Goal: Answer question/provide support: Share knowledge or assist other users

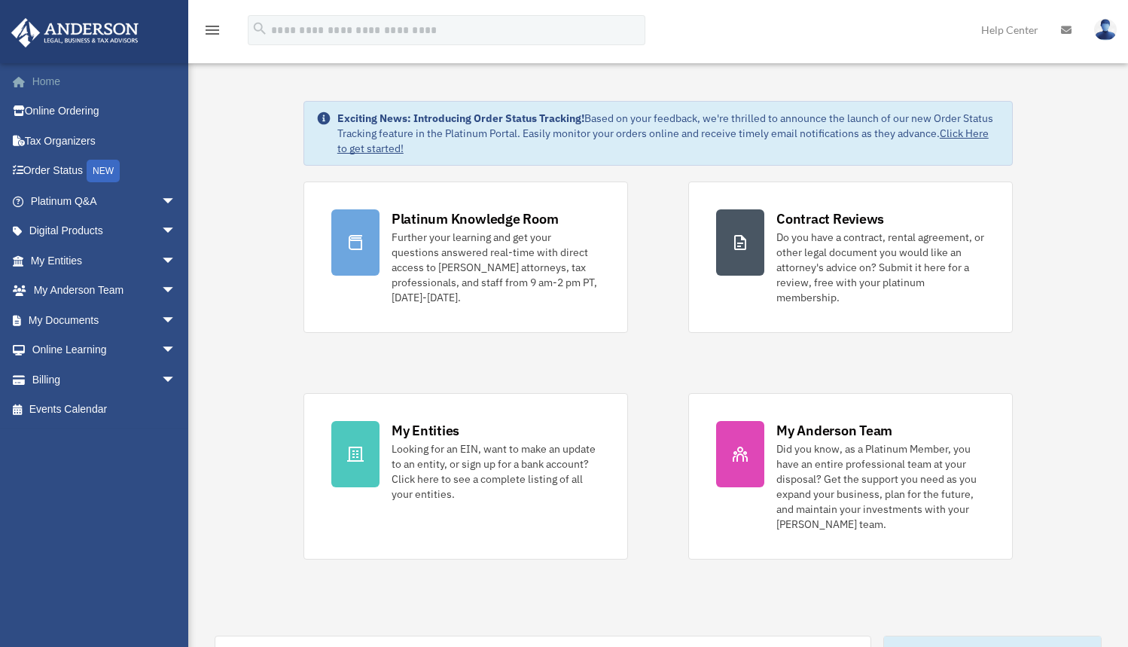
click at [44, 80] on link "Home" at bounding box center [105, 81] width 188 height 30
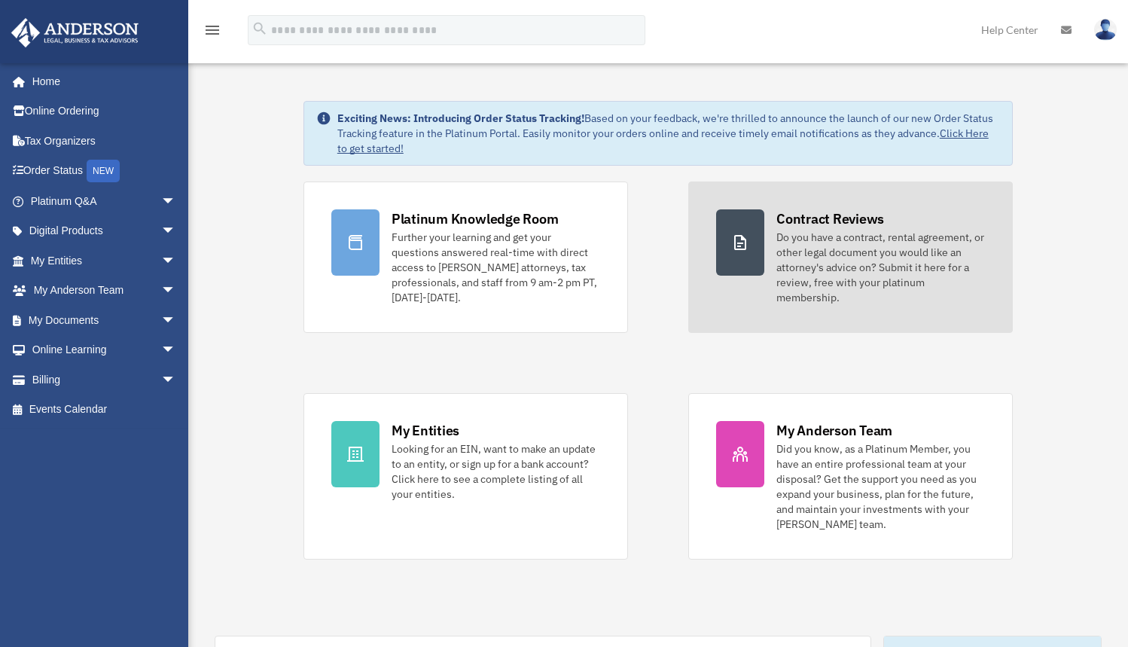
click at [802, 220] on div "Contract Reviews" at bounding box center [830, 218] width 108 height 19
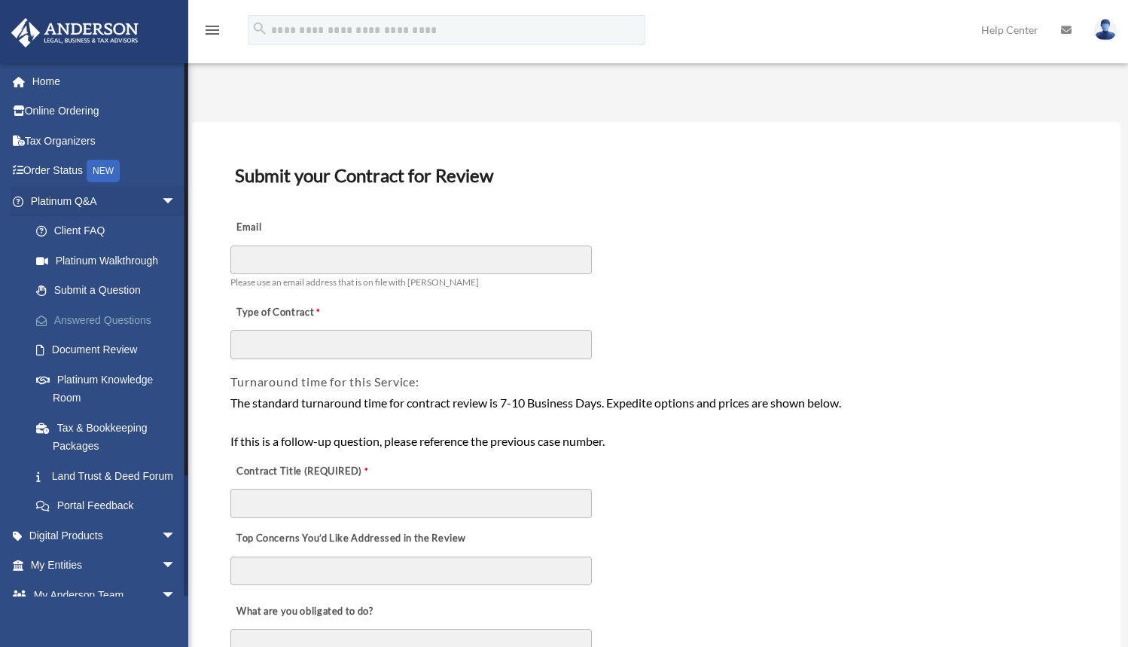
click at [69, 316] on link "Answered Questions" at bounding box center [110, 320] width 178 height 30
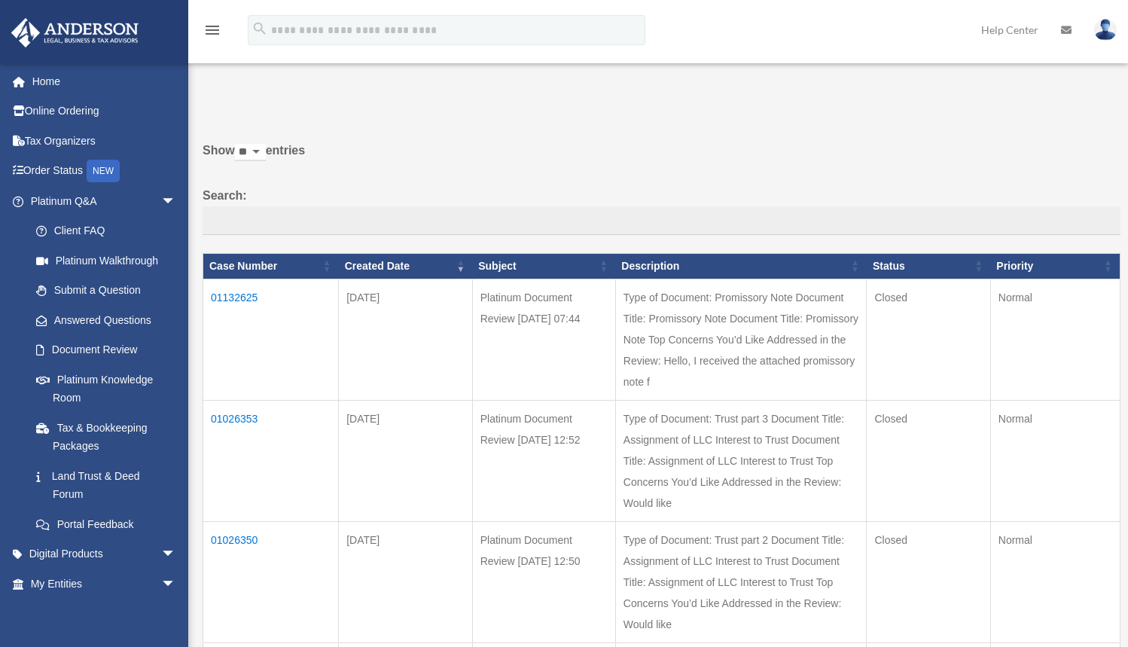
click at [236, 306] on td "01132625" at bounding box center [270, 338] width 135 height 121
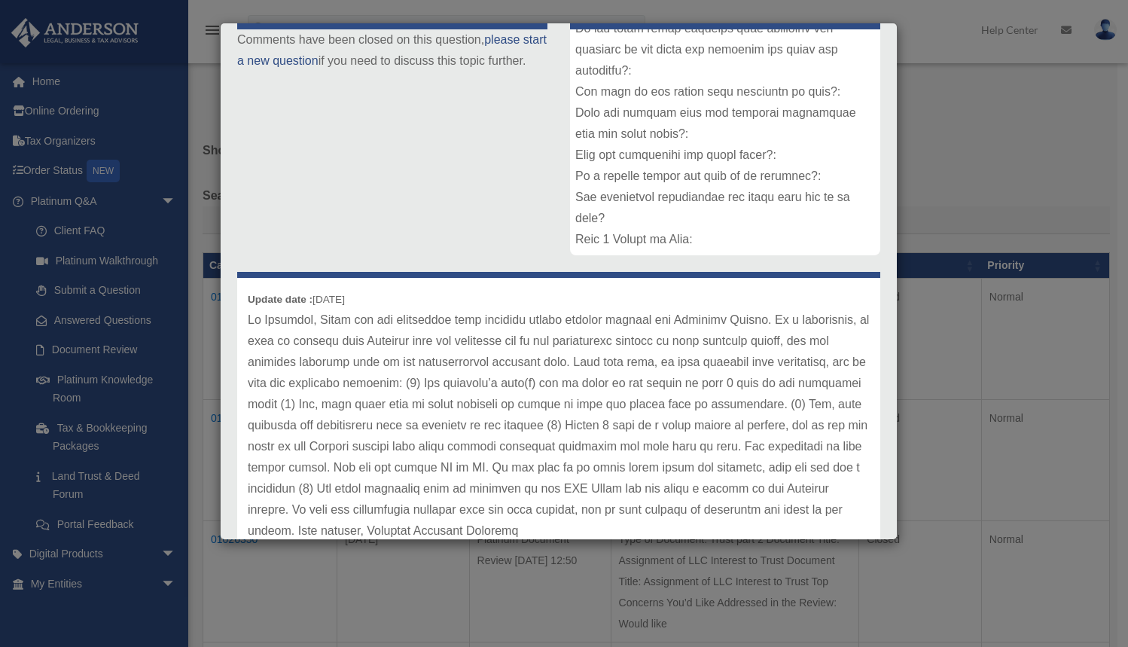
scroll to position [290, 0]
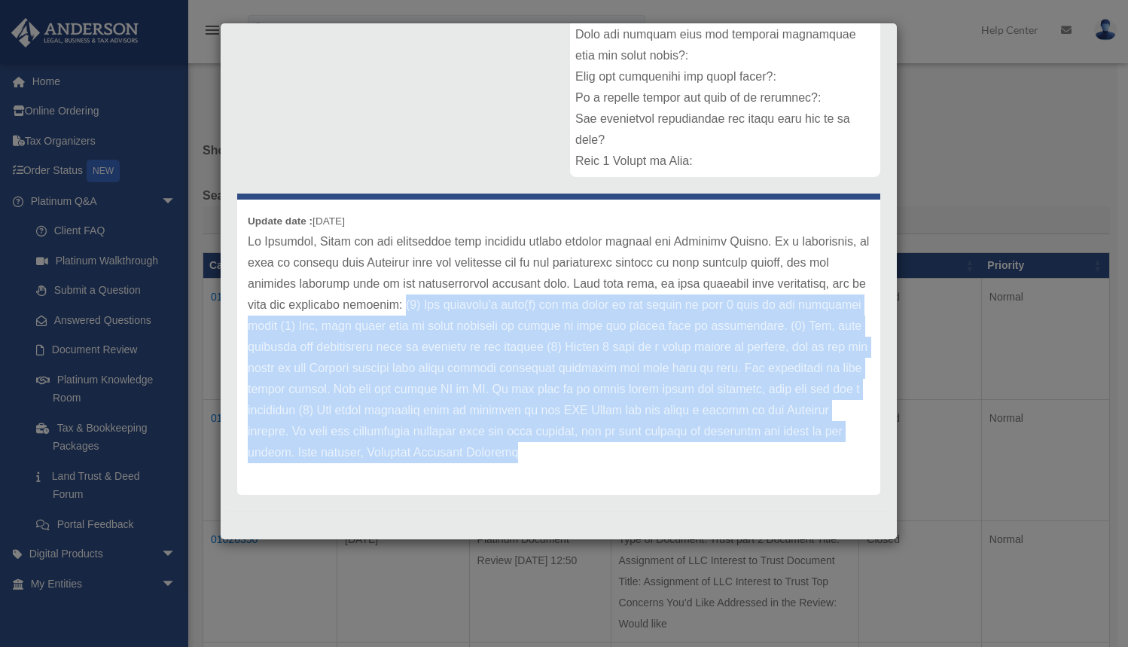
drag, startPoint x: 511, startPoint y: 304, endPoint x: 721, endPoint y: 452, distance: 257.1
click at [721, 452] on p at bounding box center [559, 347] width 622 height 232
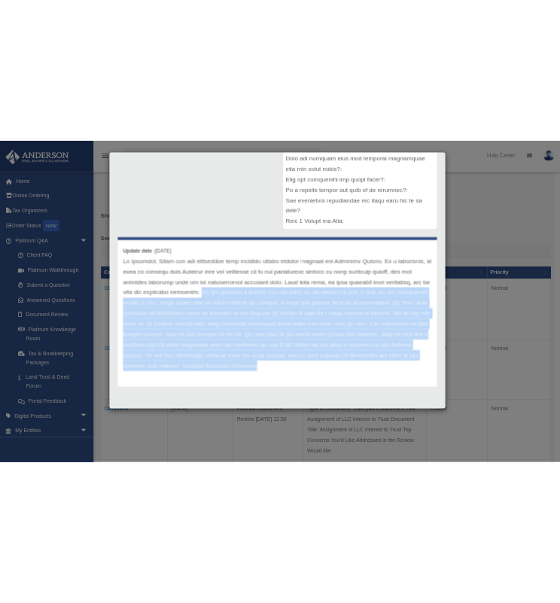
scroll to position [99, 0]
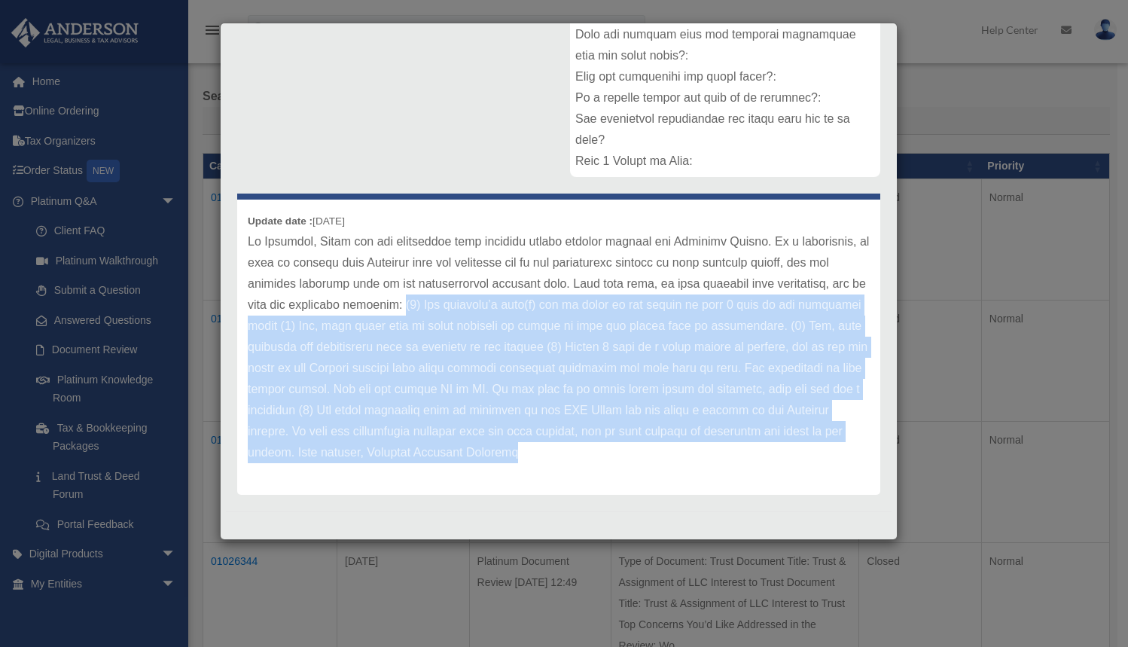
copy p "(1) The borrower’s name(s) can be added at the bottom of page 3 next to the sig…"
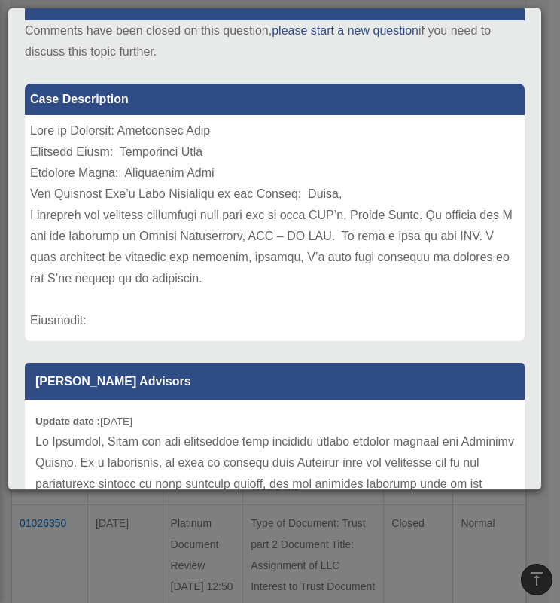
scroll to position [0, 0]
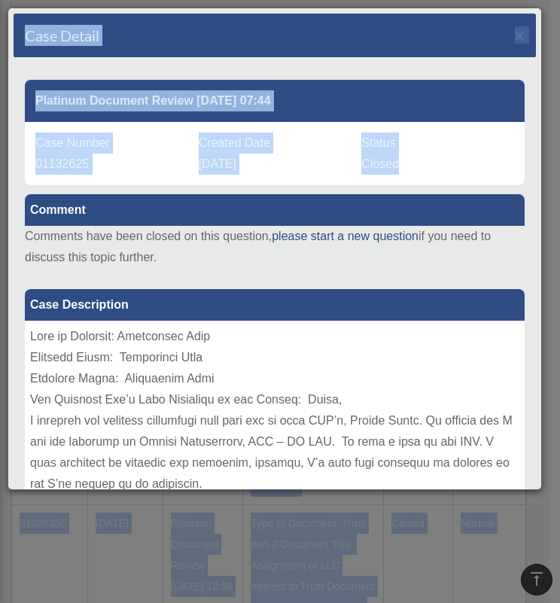
drag, startPoint x: 559, startPoint y: 175, endPoint x: 564, endPoint y: 162, distance: 13.6
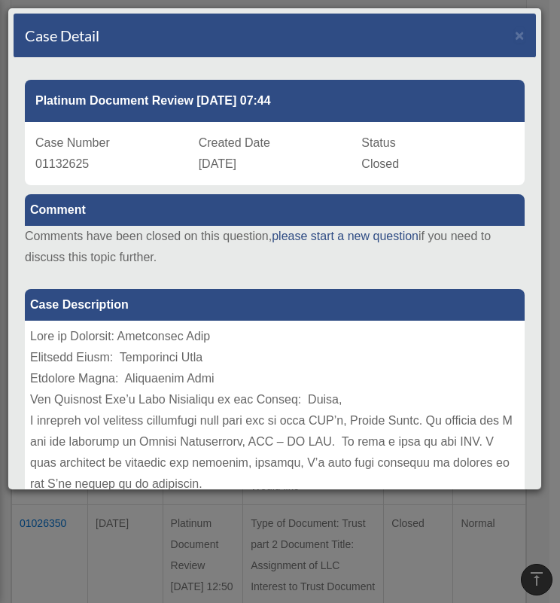
click at [358, 336] on div at bounding box center [275, 434] width 500 height 226
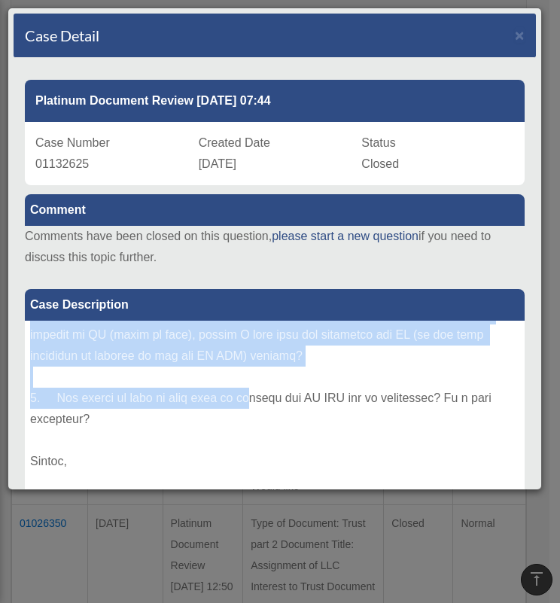
scroll to position [405, 0]
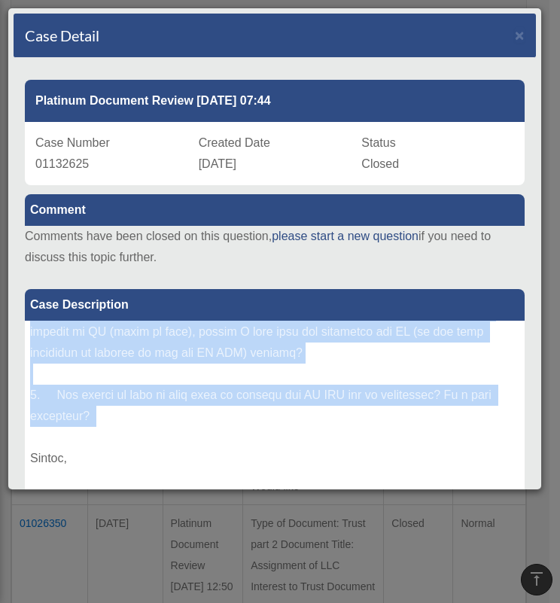
drag, startPoint x: 36, startPoint y: 348, endPoint x: 202, endPoint y: 433, distance: 186.8
click at [202, 433] on div at bounding box center [275, 434] width 500 height 226
copy div "1. I noticed that there is not a section in the promissory note template to add…"
